Goal: Information Seeking & Learning: Learn about a topic

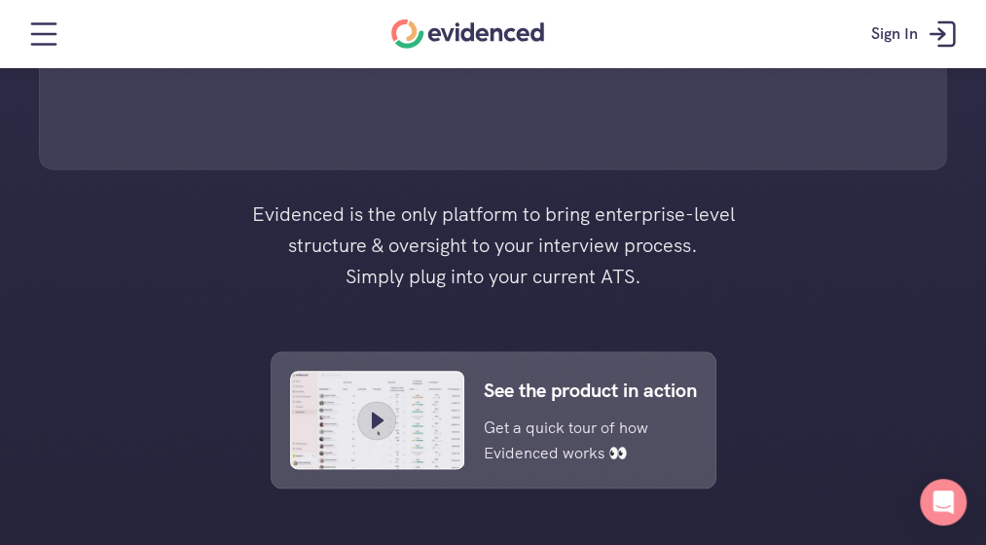
scroll to position [740, 0]
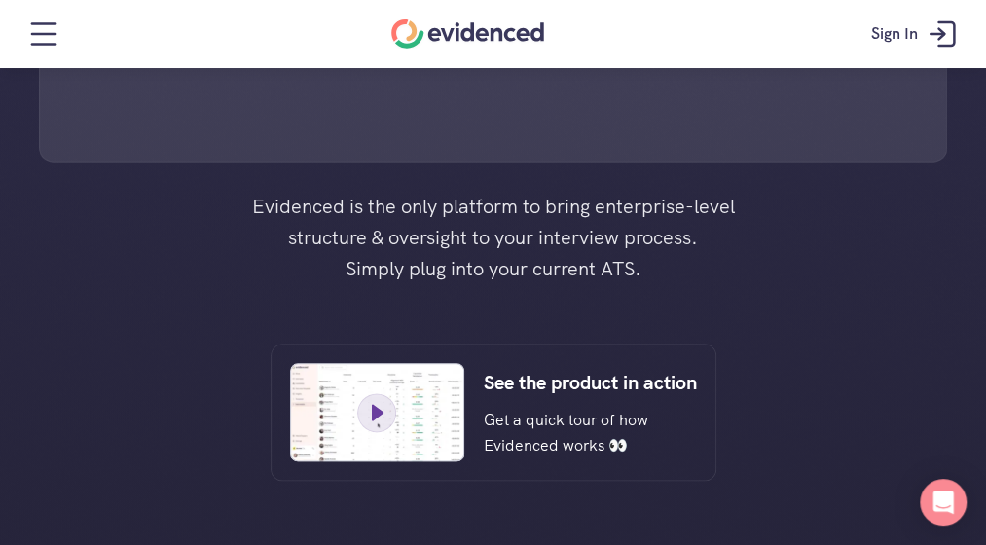
click at [376, 417] on icon at bounding box center [377, 412] width 29 height 29
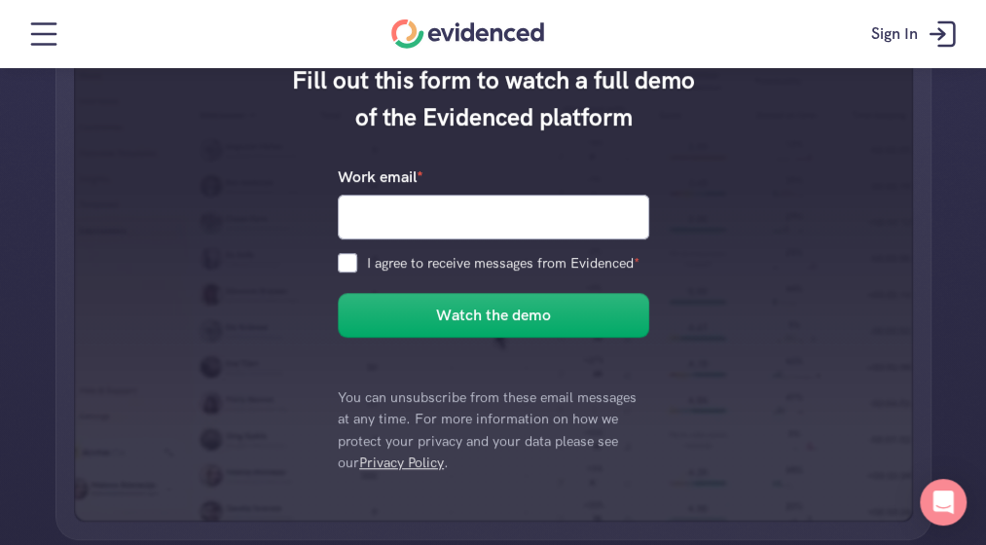
scroll to position [428, 0]
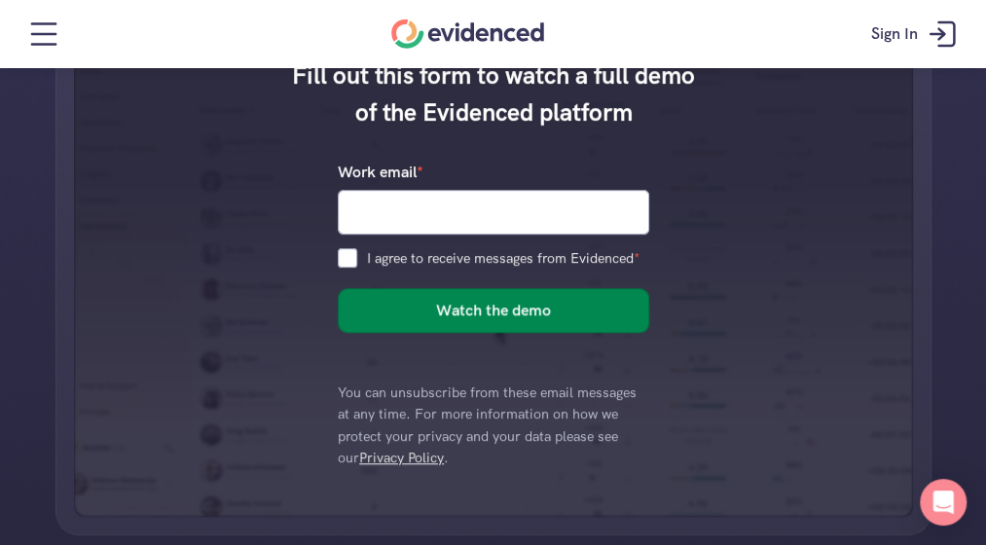
click at [486, 307] on h6 "Watch the demo" at bounding box center [493, 310] width 115 height 25
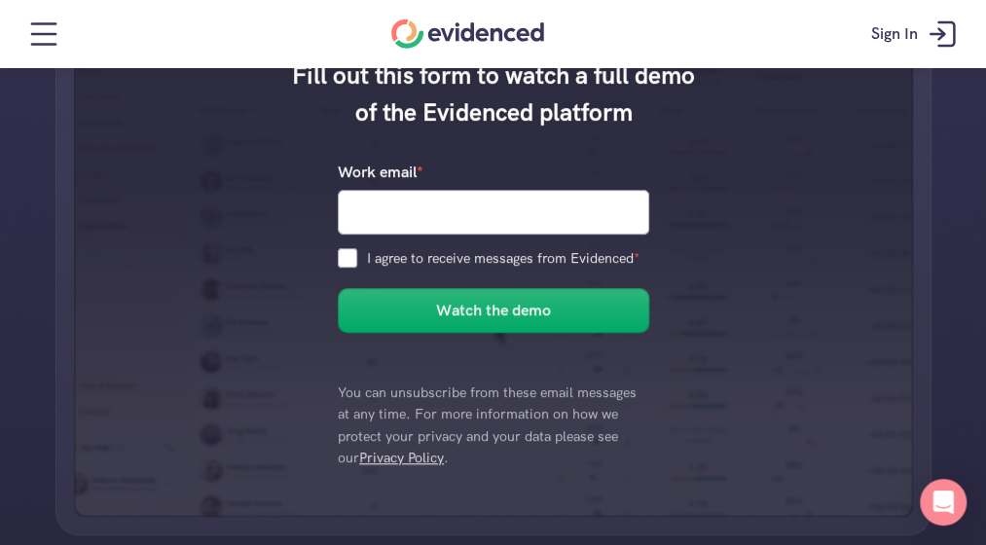
click at [695, 200] on div "Fill out this form to watch a full demo of the Evidenced platform Work email * …" at bounding box center [493, 267] width 839 height 498
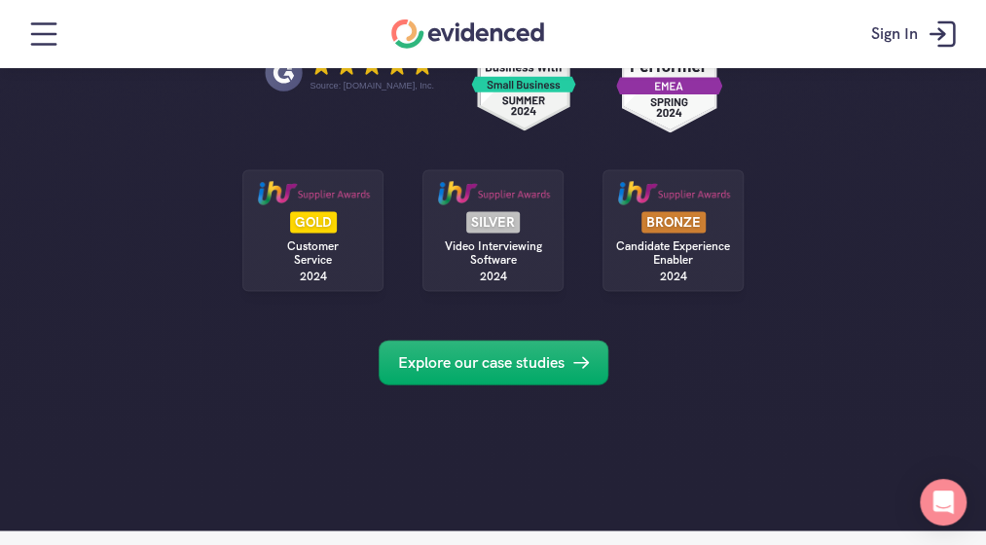
scroll to position [1518, 0]
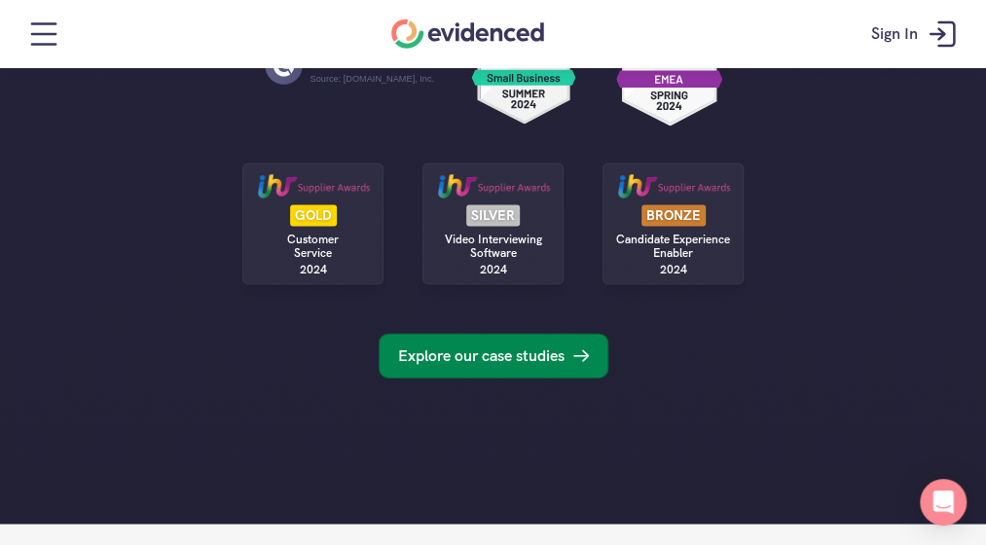
click at [522, 353] on p "Explore our case studies" at bounding box center [481, 356] width 166 height 25
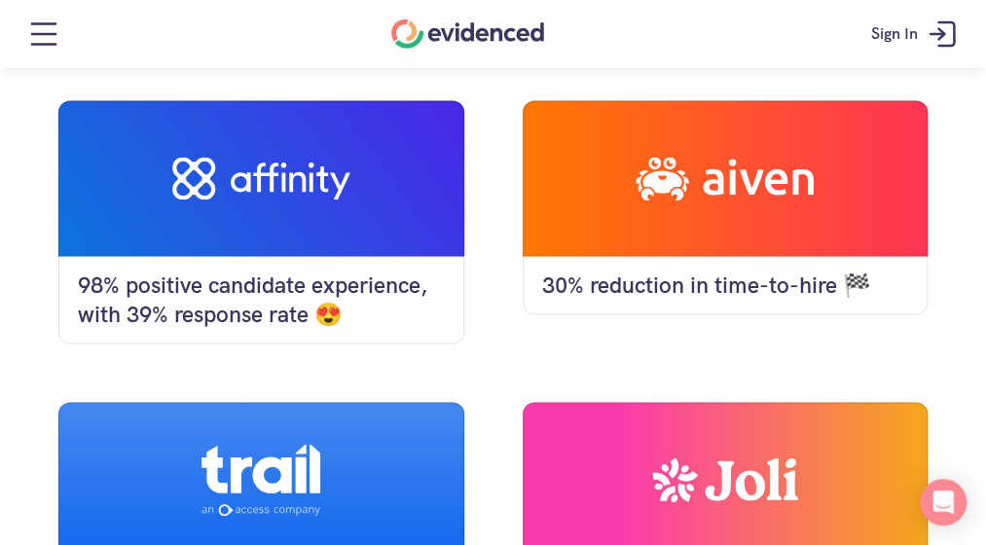
scroll to position [1246, 0]
